Goal: Contribute content: Add original content to the website for others to see

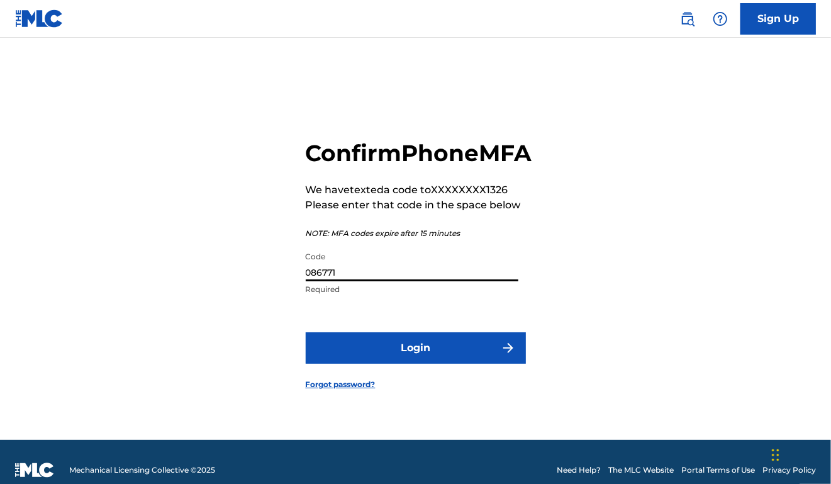
type input "086771"
click at [421, 364] on button "Login" at bounding box center [416, 347] width 220 height 31
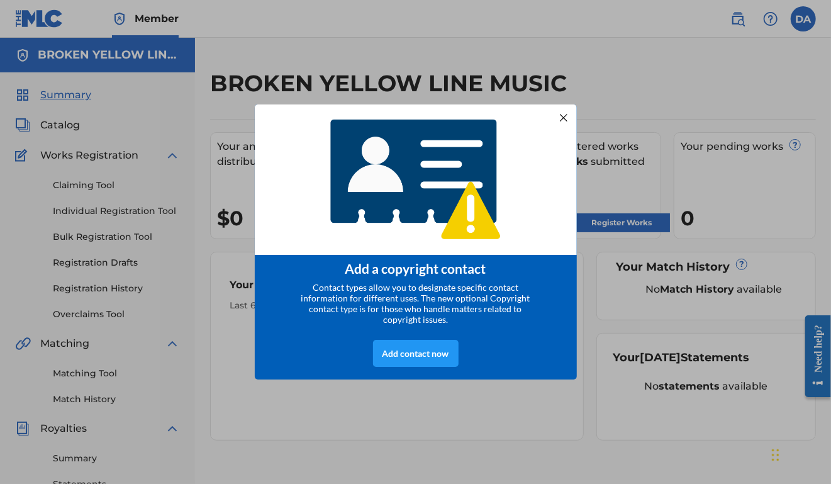
click at [563, 118] on div at bounding box center [563, 117] width 16 height 16
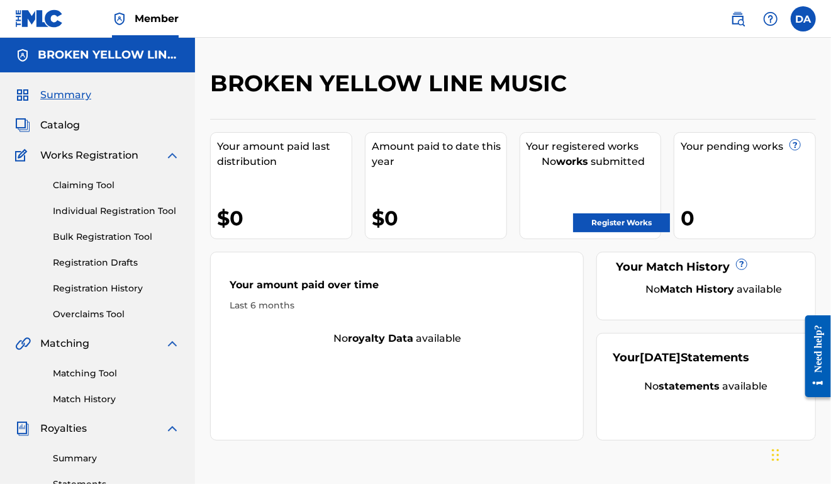
click at [598, 222] on link "Register Works" at bounding box center [621, 222] width 97 height 19
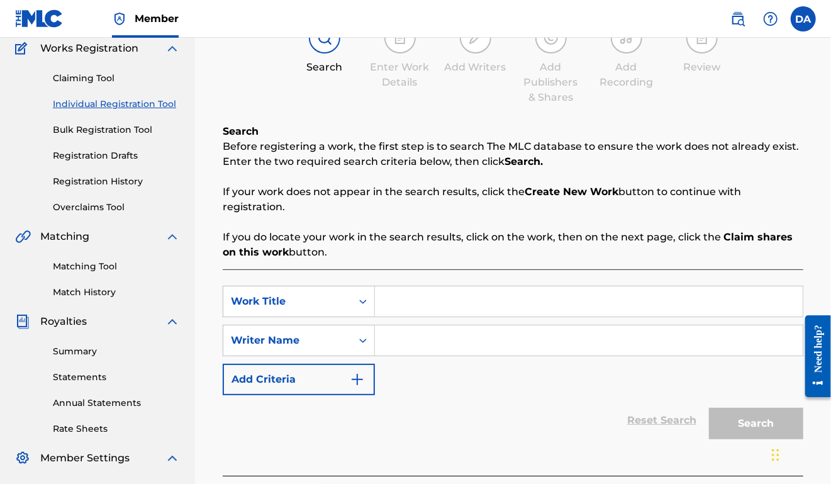
scroll to position [112, 0]
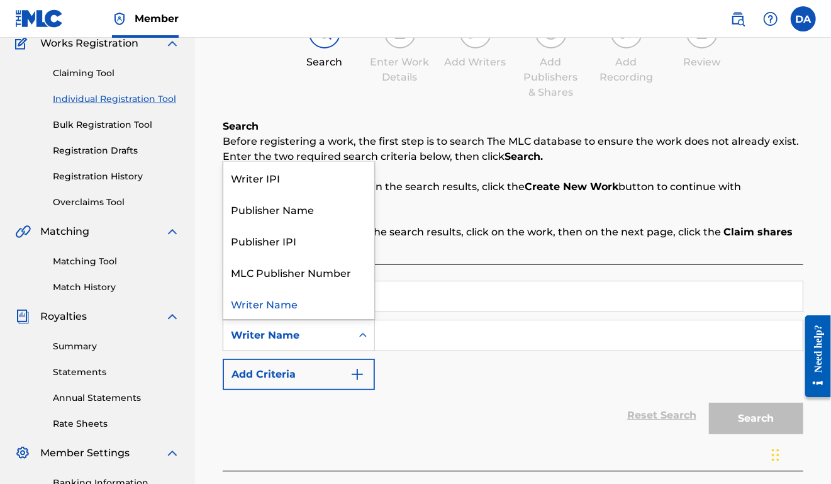
click at [351, 334] on div "Writer Name" at bounding box center [287, 335] width 128 height 24
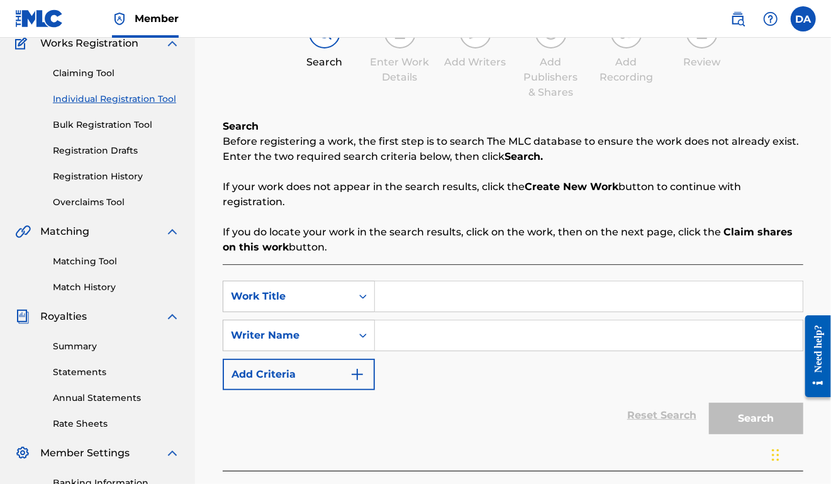
click at [351, 334] on div "Writer Name" at bounding box center [287, 335] width 128 height 24
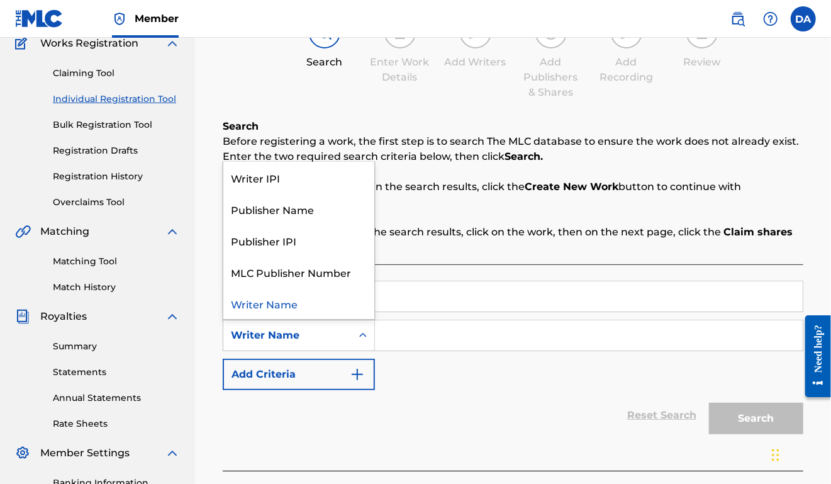
click at [354, 332] on div "Search Form" at bounding box center [363, 335] width 23 height 23
click at [306, 205] on div "Publisher Name" at bounding box center [298, 208] width 151 height 31
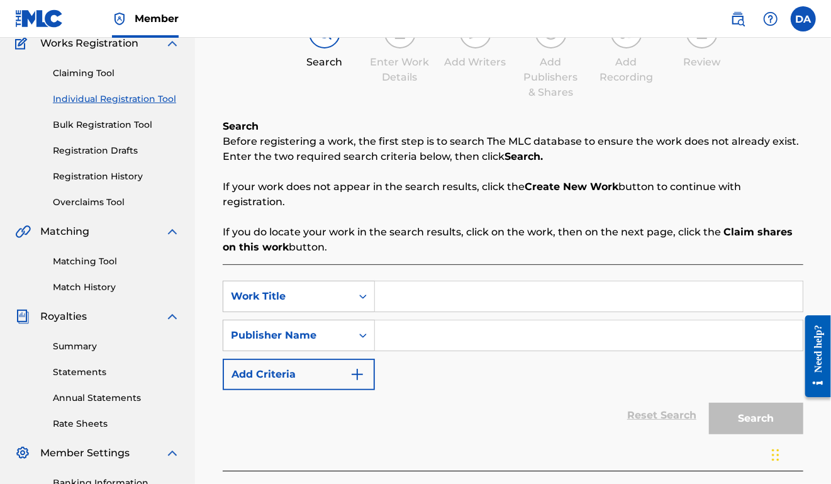
click at [405, 335] on input "Search Form" at bounding box center [589, 335] width 428 height 30
type input "broken yellow line"
click at [362, 296] on icon "Search Form" at bounding box center [363, 296] width 13 height 13
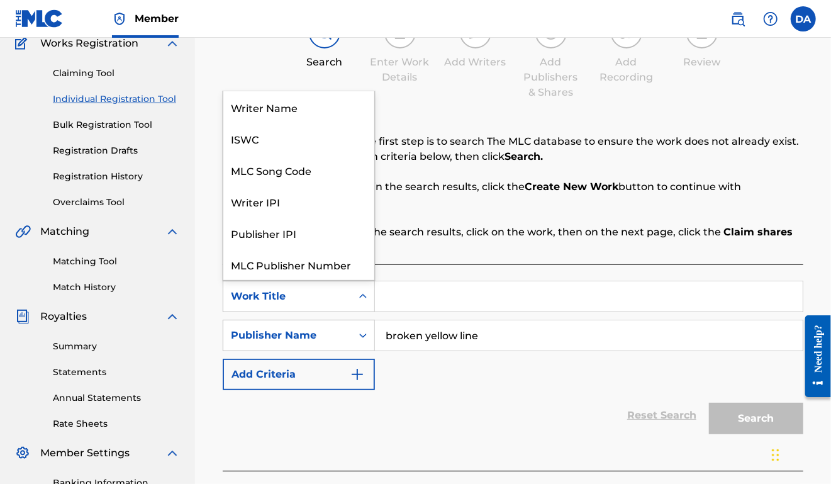
scroll to position [31, 0]
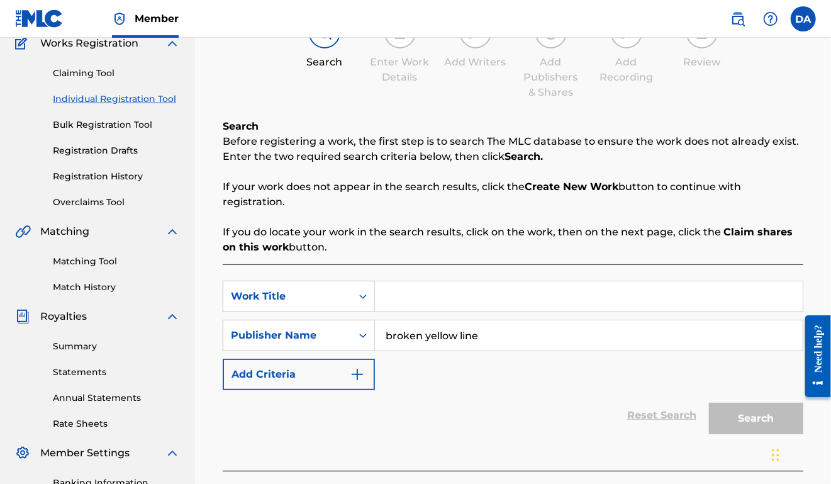
click at [392, 301] on input "Search Form" at bounding box center [589, 296] width 428 height 30
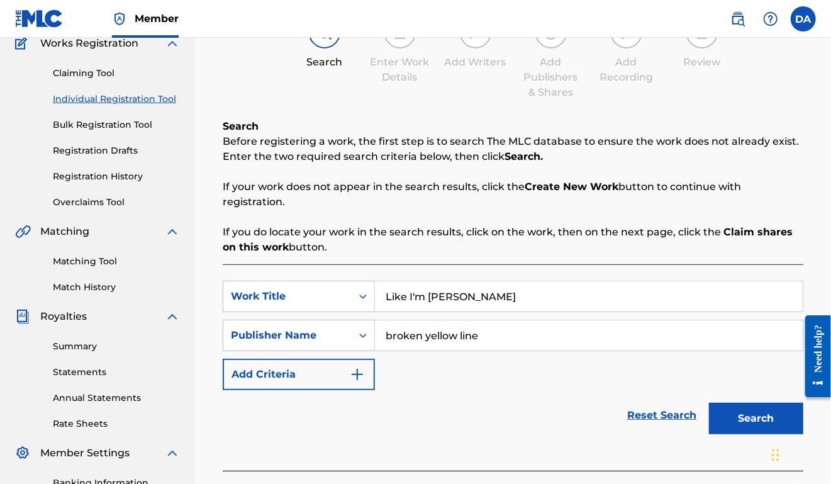
type input "Like I'm [PERSON_NAME]"
click at [770, 414] on button "Search" at bounding box center [756, 418] width 94 height 31
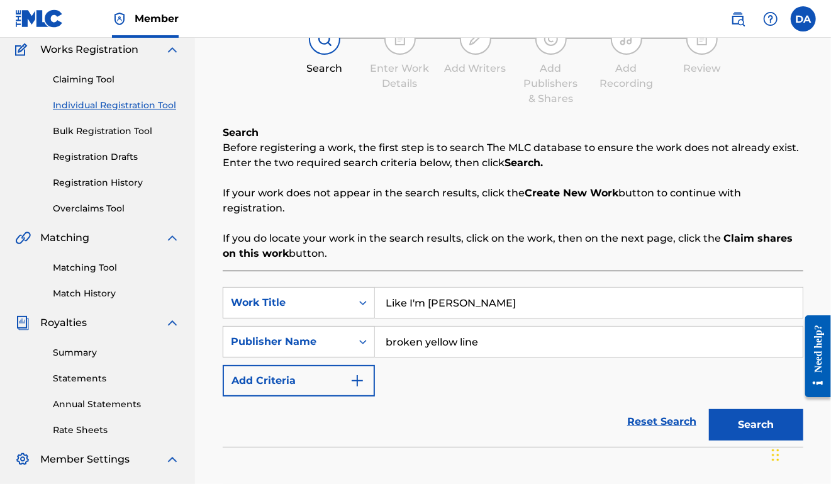
scroll to position [86, 0]
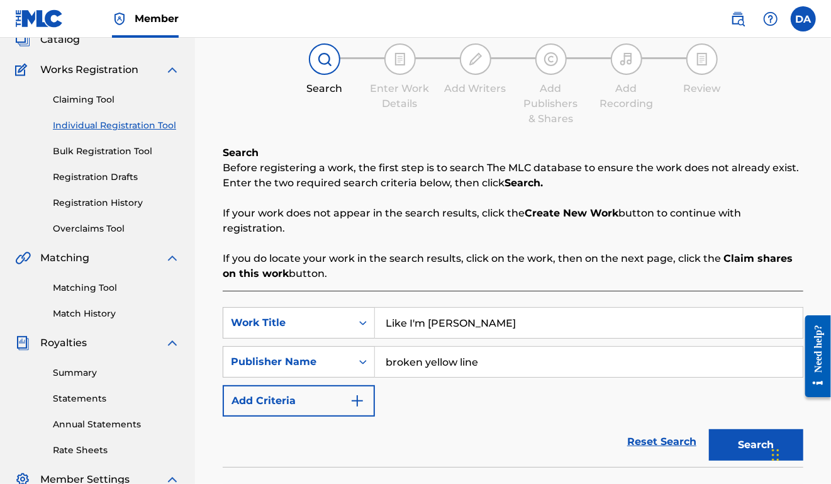
click at [123, 151] on link "Bulk Registration Tool" at bounding box center [116, 151] width 127 height 13
